Goal: Transaction & Acquisition: Book appointment/travel/reservation

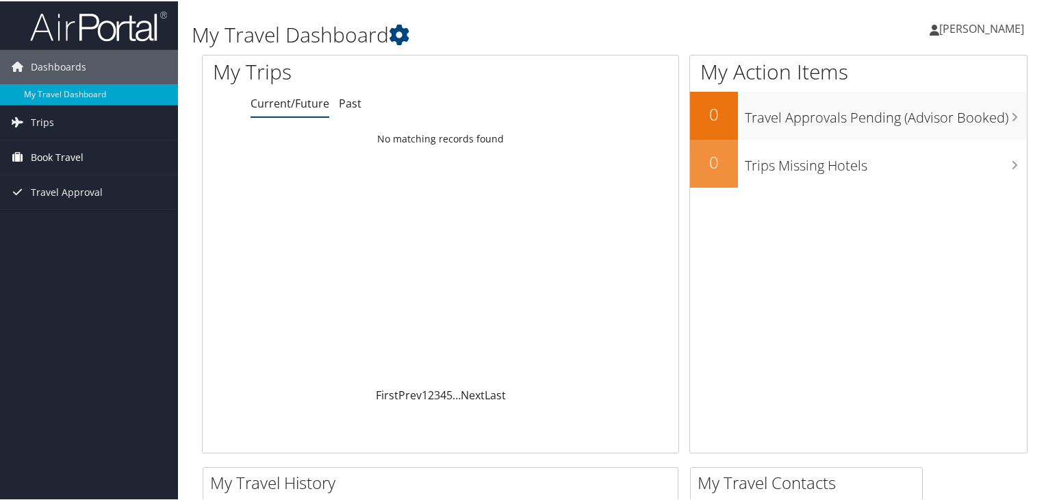
click at [85, 157] on link "Book Travel" at bounding box center [89, 156] width 178 height 34
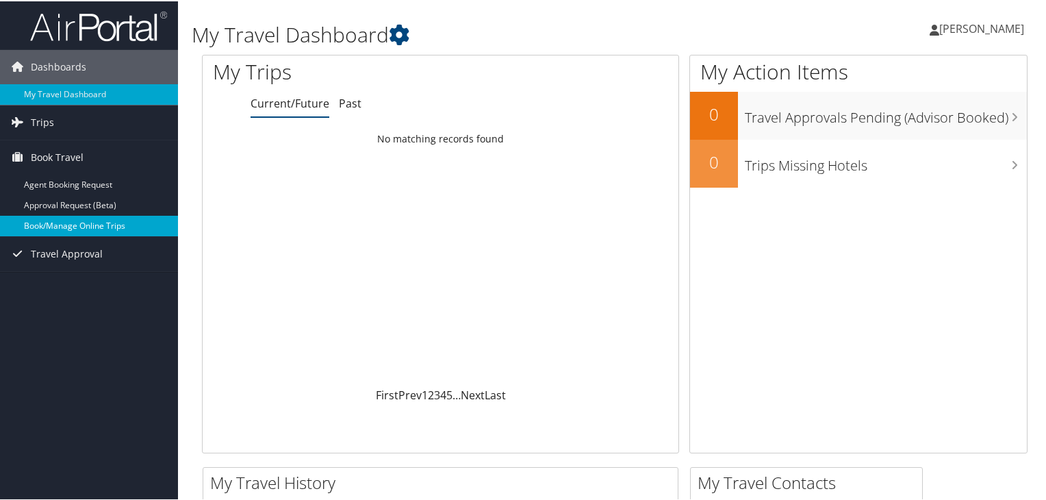
click at [73, 226] on link "Book/Manage Online Trips" at bounding box center [89, 224] width 178 height 21
